Goal: Check status: Check status

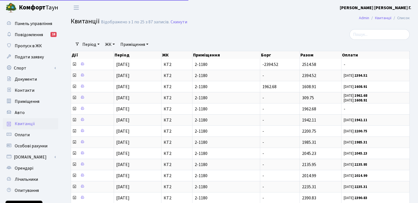
select select "25"
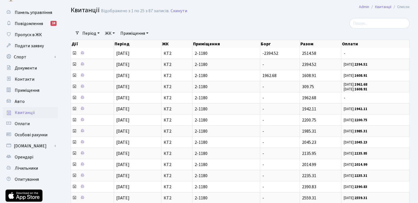
scroll to position [48, 0]
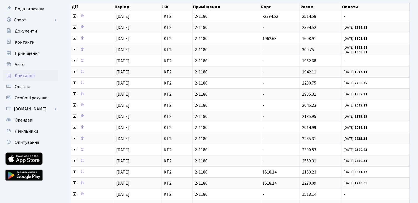
click at [28, 75] on span "Квитанції" at bounding box center [25, 75] width 20 height 6
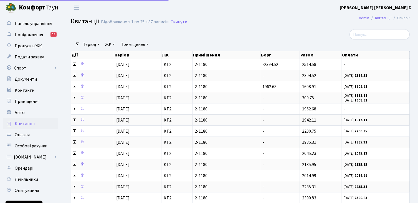
select select "25"
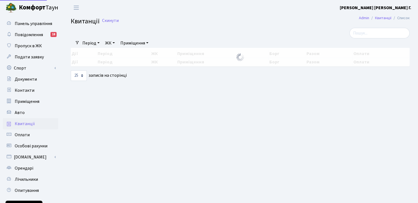
select select "25"
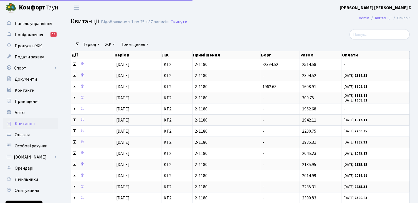
select select "25"
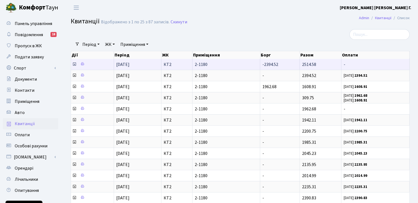
click at [75, 65] on icon at bounding box center [74, 64] width 4 height 4
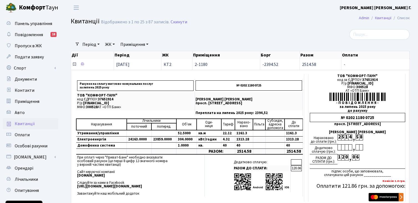
click at [75, 65] on icon at bounding box center [74, 64] width 4 height 4
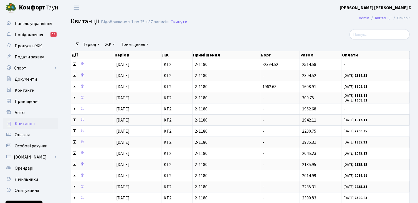
click at [41, 7] on b "Комфорт" at bounding box center [32, 7] width 27 height 9
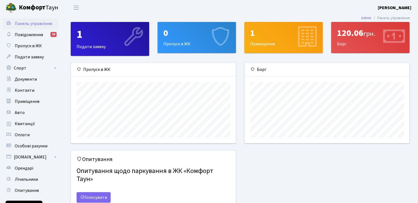
scroll to position [80, 165]
click at [27, 122] on span "Квитанції" at bounding box center [25, 123] width 20 height 6
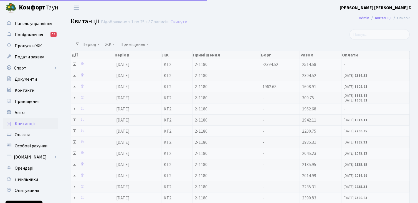
select select "25"
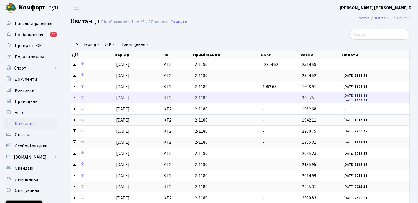
click at [73, 97] on icon at bounding box center [74, 97] width 4 height 4
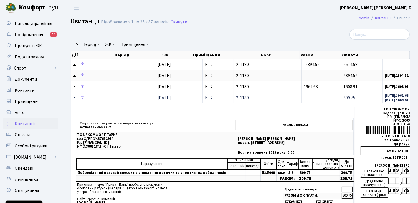
click at [73, 97] on icon at bounding box center [74, 97] width 4 height 4
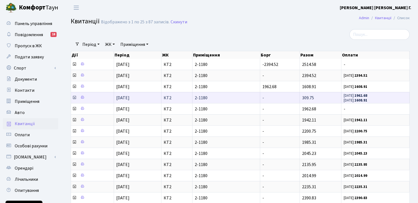
click at [281, 95] on td "-" at bounding box center [279, 97] width 39 height 11
